Goal: Transaction & Acquisition: Download file/media

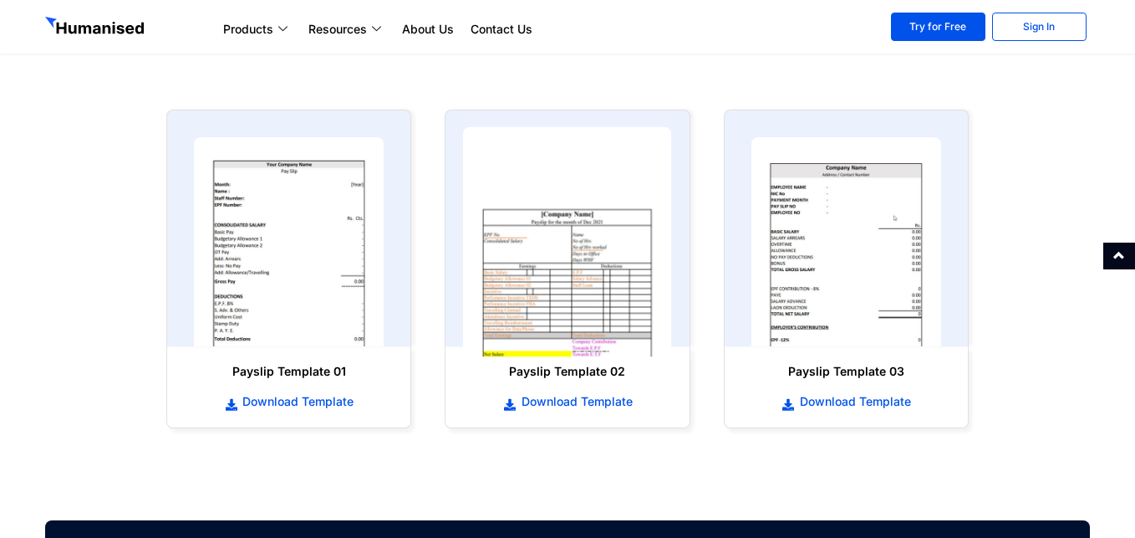
scroll to position [768, 0]
click at [549, 259] on img at bounding box center [567, 242] width 209 height 230
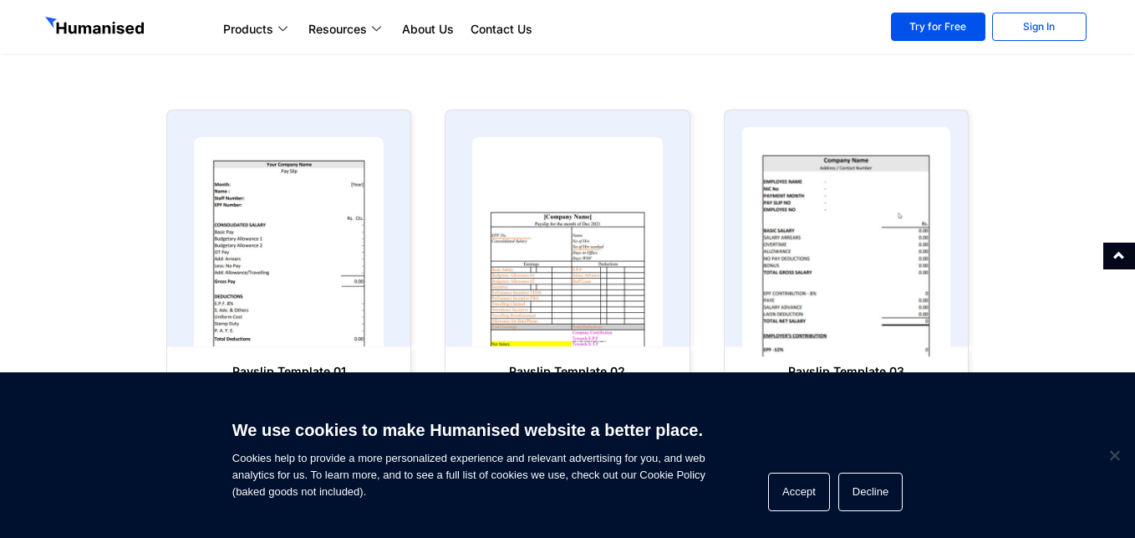
click at [754, 256] on img at bounding box center [846, 242] width 209 height 230
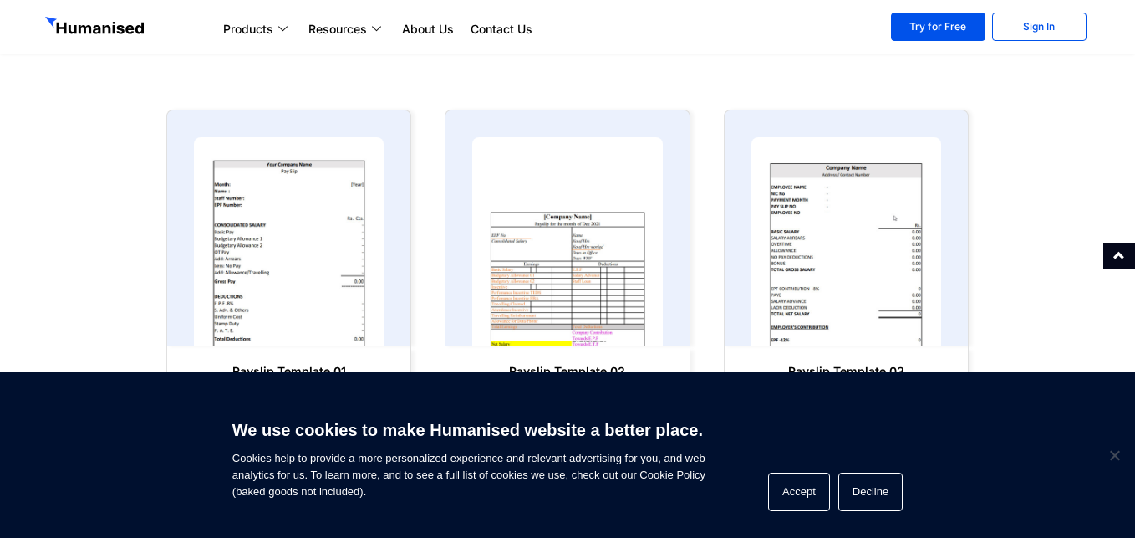
click at [1047, 201] on section "Payslip Template 01 Download Template Payslip Template 02 Download Template" at bounding box center [567, 269] width 1135 height 352
click at [862, 485] on button "Decline" at bounding box center [871, 491] width 64 height 38
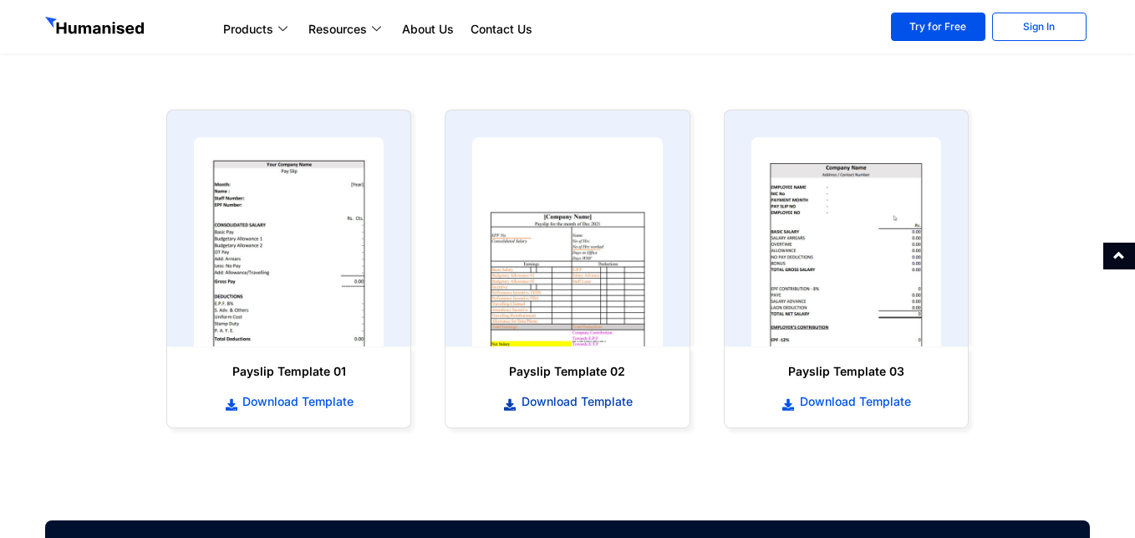
click at [578, 401] on span "Download Template" at bounding box center [575, 401] width 115 height 17
click at [277, 399] on span "Download Template" at bounding box center [295, 401] width 115 height 17
click at [847, 402] on span "Download Template" at bounding box center [853, 401] width 115 height 17
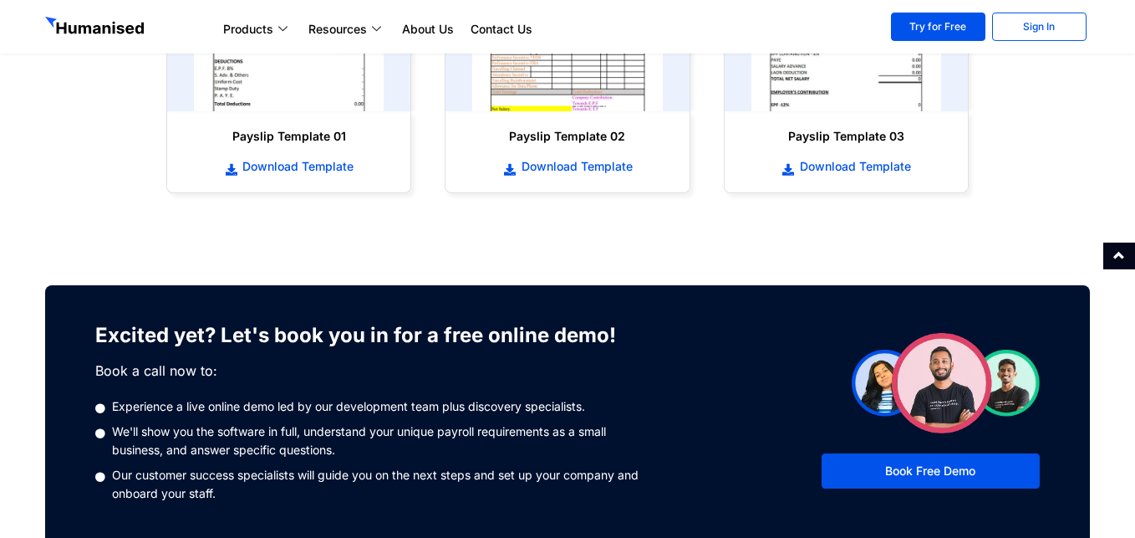
scroll to position [853, 0]
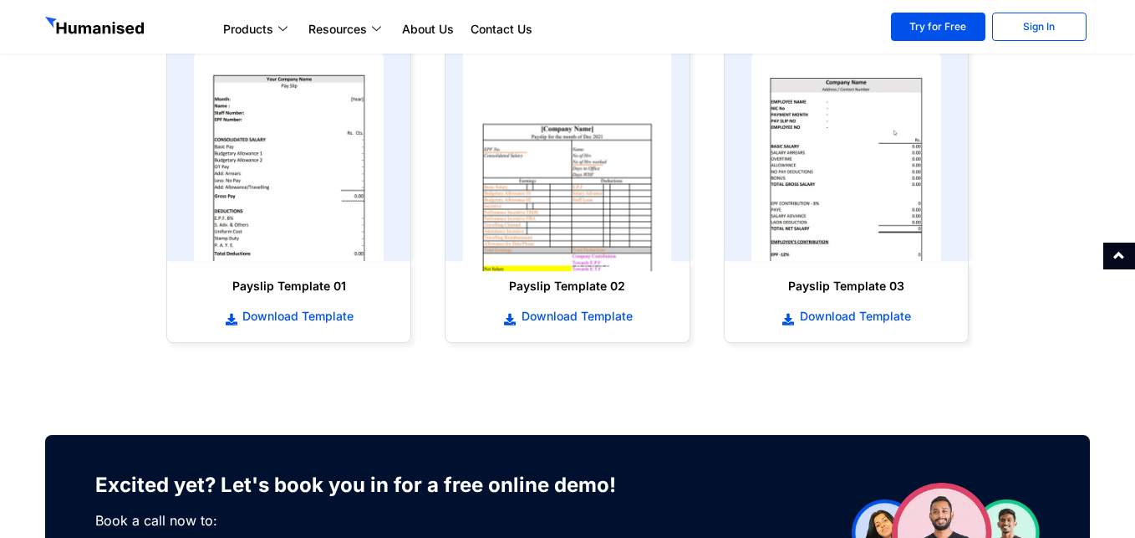
click at [543, 144] on img at bounding box center [567, 157] width 209 height 230
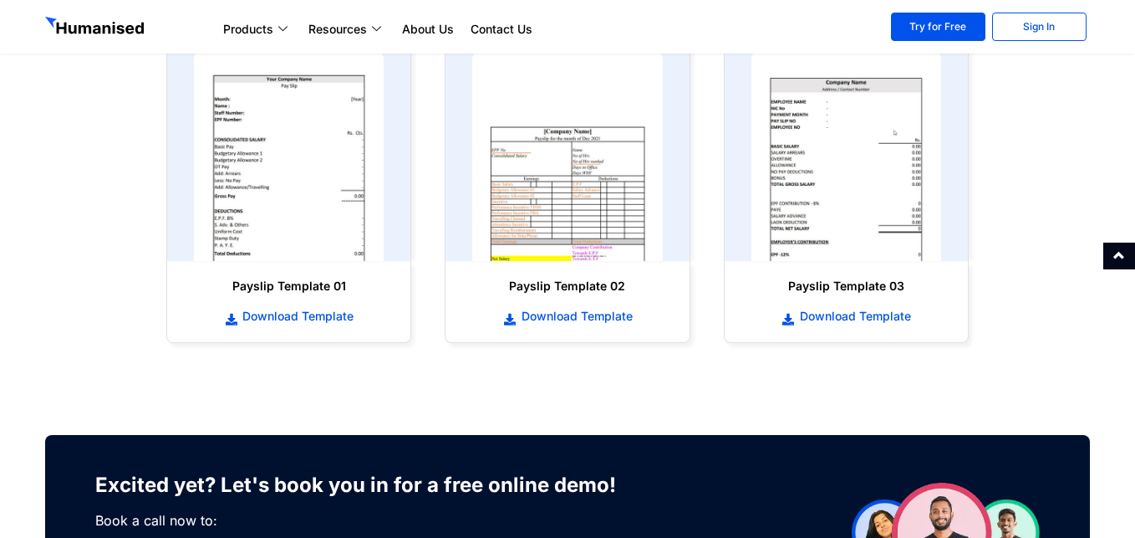
click at [579, 307] on div "Download Template" at bounding box center [567, 309] width 210 height 31
click at [581, 317] on span "Download Template" at bounding box center [575, 316] width 115 height 17
